Goal: Information Seeking & Learning: Learn about a topic

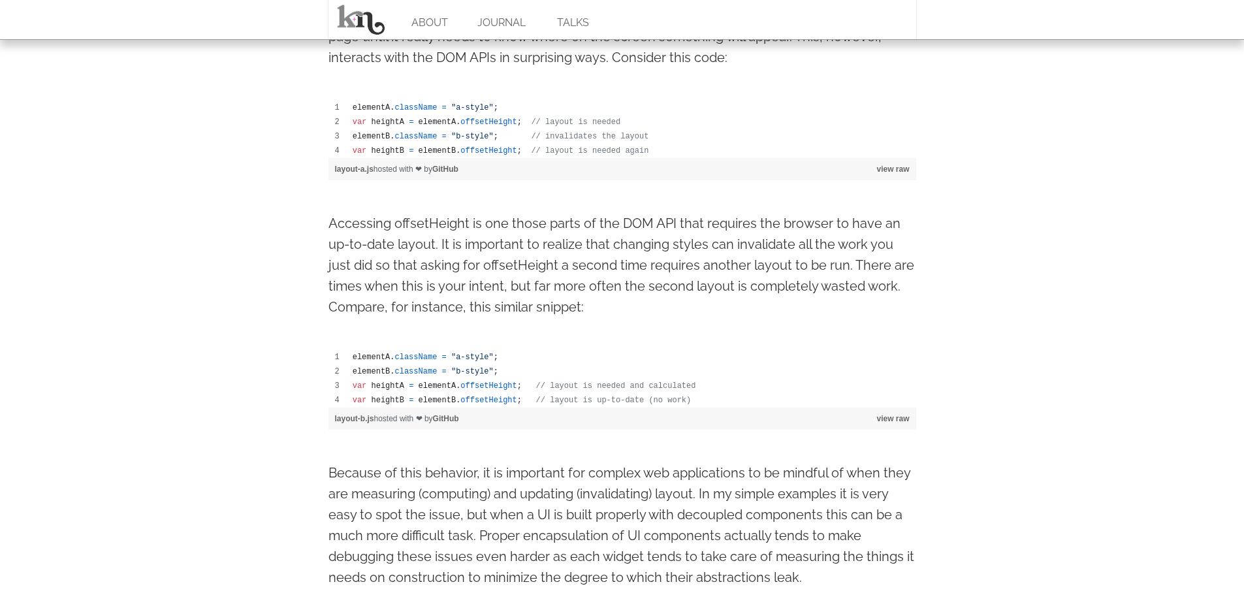
scroll to position [828, 0]
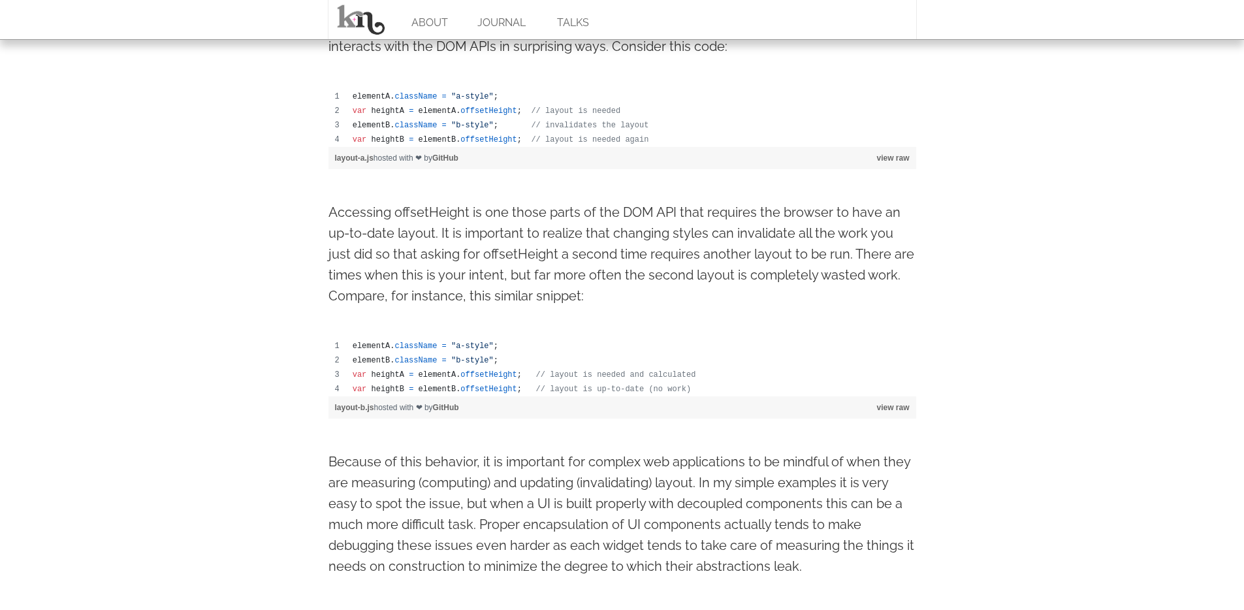
drag, startPoint x: 539, startPoint y: 123, endPoint x: 647, endPoint y: 123, distance: 107.8
click at [652, 119] on td "elementB . className = "b-style" ; // invalidates the layout" at bounding box center [631, 125] width 570 height 14
drag, startPoint x: 657, startPoint y: 123, endPoint x: 543, endPoint y: 124, distance: 113.7
click at [543, 124] on td "elementB . className = "b-style" ; // invalidates the layout" at bounding box center [631, 125] width 570 height 14
click at [535, 103] on div at bounding box center [535, 103] width 0 height 0
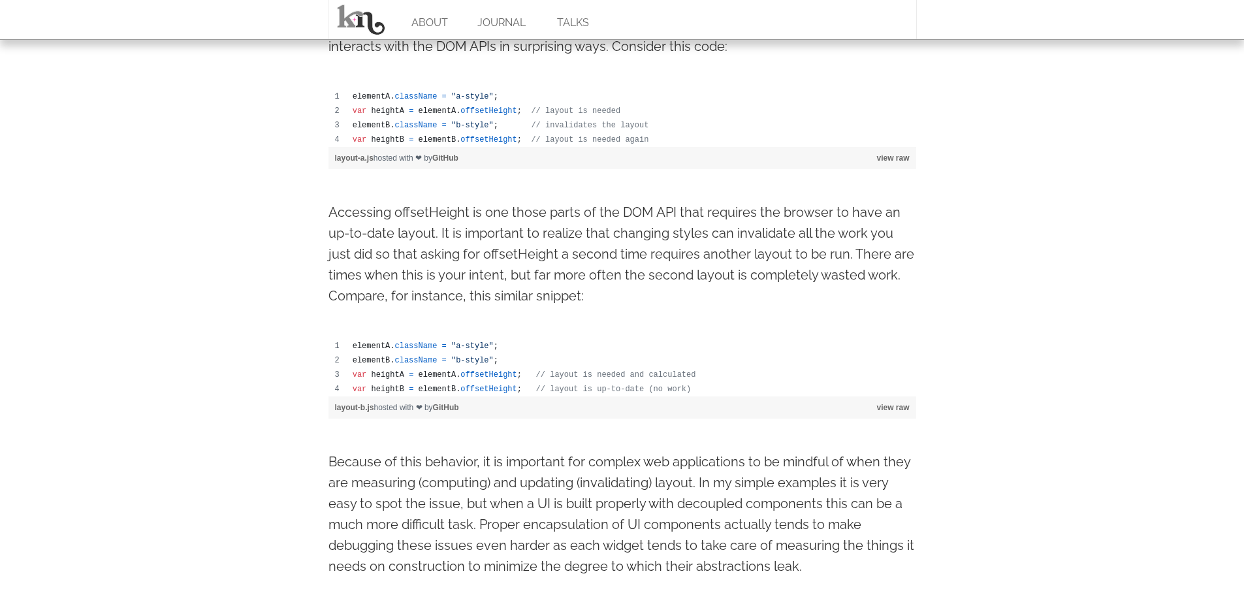
click at [758, 155] on div "view raw layout-a.js hosted with ❤ by [PERSON_NAME]" at bounding box center [623, 158] width 588 height 22
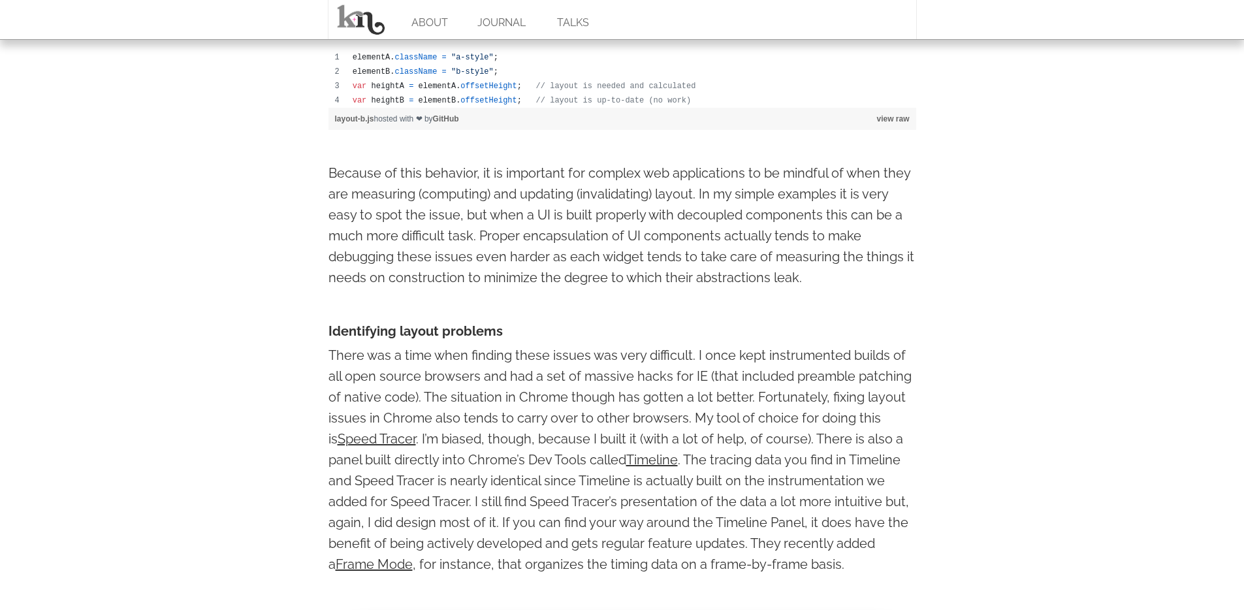
scroll to position [1117, 0]
drag, startPoint x: 351, startPoint y: 199, endPoint x: 700, endPoint y: 200, distance: 348.8
click at [692, 175] on div at bounding box center [692, 175] width 0 height 0
click at [778, 272] on p "Because of this behavior, it is important for complex web applications to be mi…" at bounding box center [623, 224] width 588 height 125
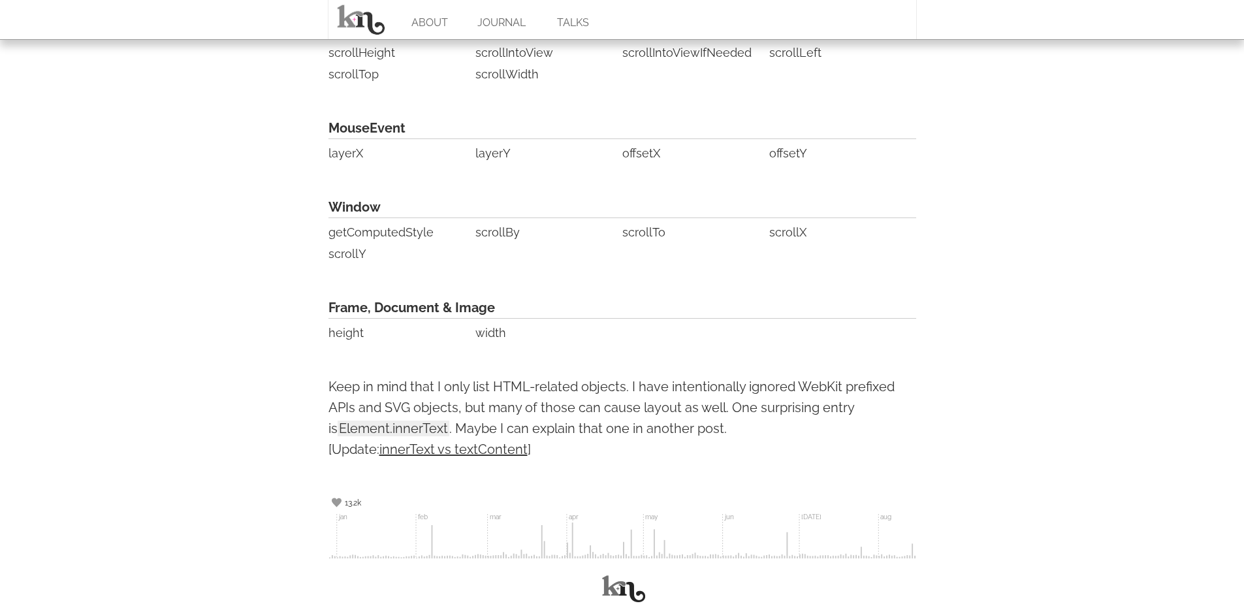
scroll to position [3186, 0]
